Goal: Task Accomplishment & Management: Complete application form

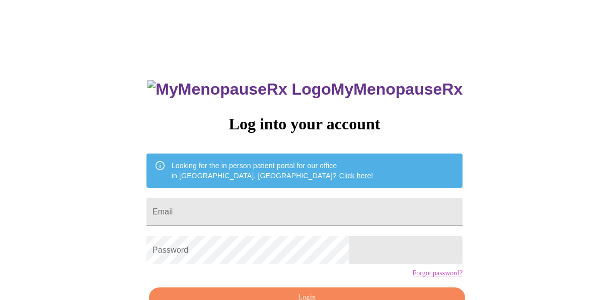
click at [339, 172] on link "Click here!" at bounding box center [356, 176] width 34 height 8
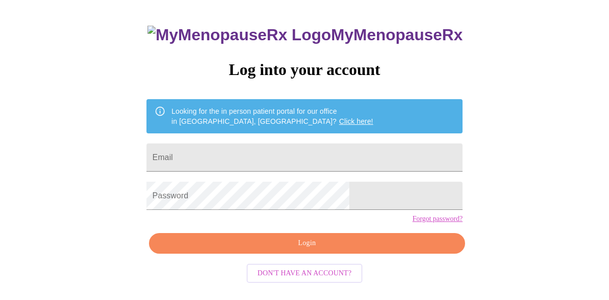
scroll to position [59, 0]
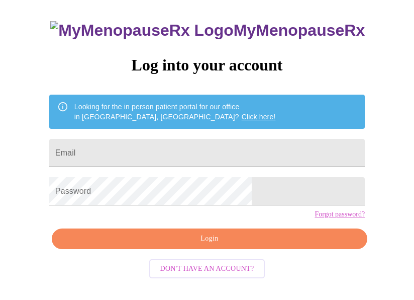
click at [234, 245] on span "Login" at bounding box center [209, 238] width 293 height 13
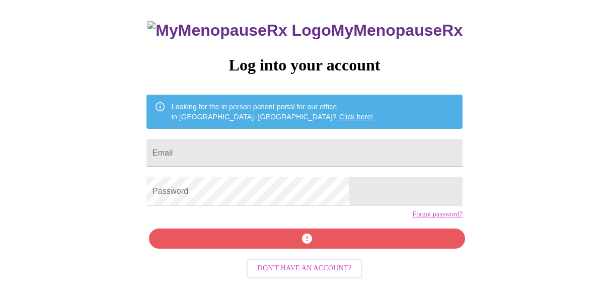
click at [154, 155] on div "MyMenopauseRx Log into your account Looking for the in person patient portal fo…" at bounding box center [304, 125] width 601 height 360
click at [150, 144] on div "MyMenopauseRx Log into your account Looking for the in person patient portal fo…" at bounding box center [304, 125] width 601 height 360
click at [278, 146] on input "Email" at bounding box center [304, 153] width 316 height 28
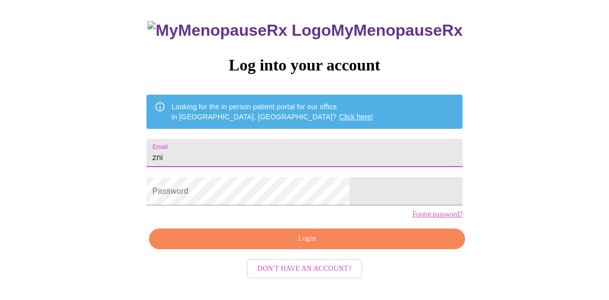
type input "zni"
click at [121, 94] on div "MyMenopauseRx Log into your account Looking for the in person patient portal fo…" at bounding box center [304, 125] width 601 height 360
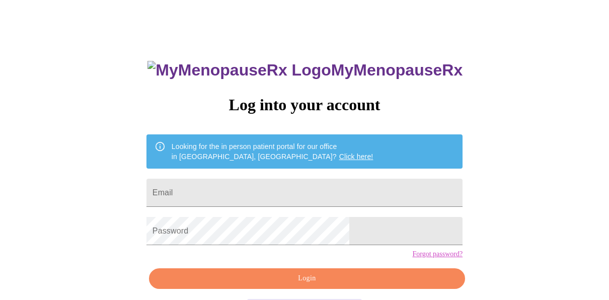
click at [577, 108] on div "MyMenopauseRx Log into your account Looking for the in person patient portal fo…" at bounding box center [304, 165] width 601 height 360
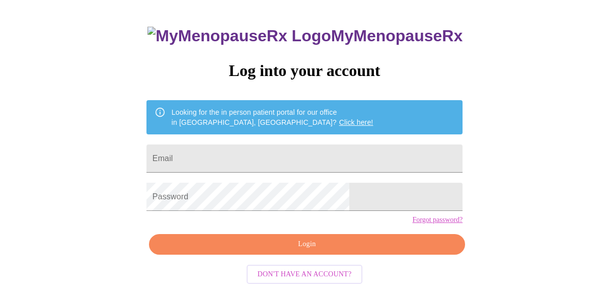
scroll to position [58, 0]
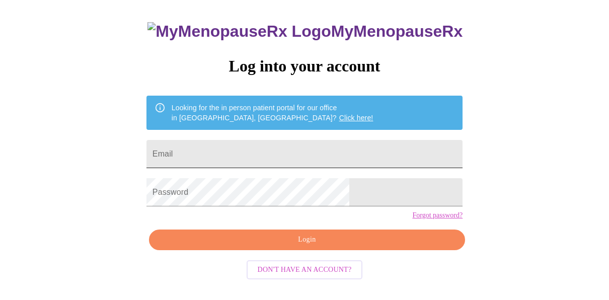
click at [350, 140] on input "Email" at bounding box center [304, 154] width 316 height 28
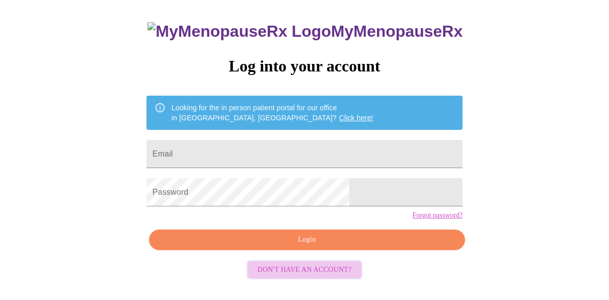
click at [309, 276] on span "Don't have an account?" at bounding box center [305, 270] width 94 height 13
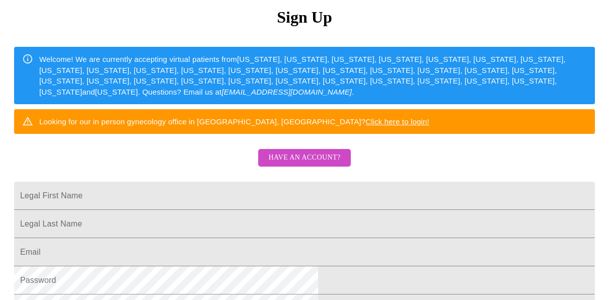
scroll to position [108, 0]
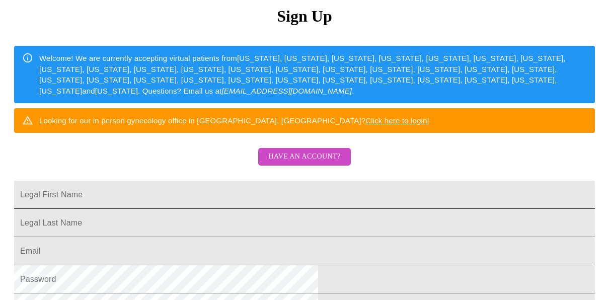
click at [321, 208] on input "Legal First Name" at bounding box center [304, 195] width 580 height 28
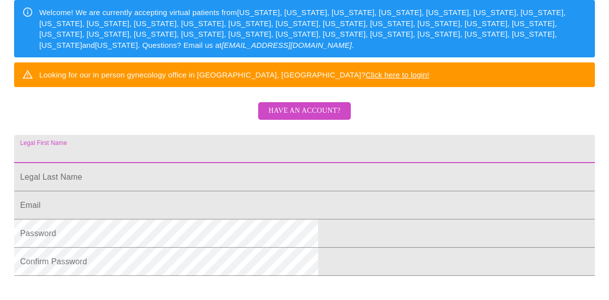
scroll to position [130, 0]
